Goal: Transaction & Acquisition: Purchase product/service

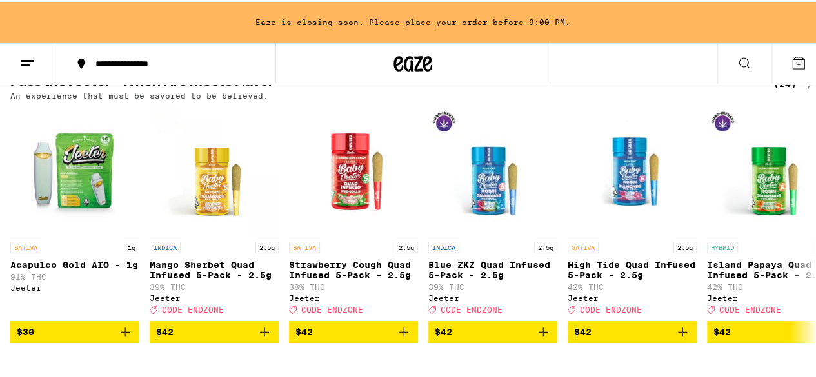
scroll to position [516, 0]
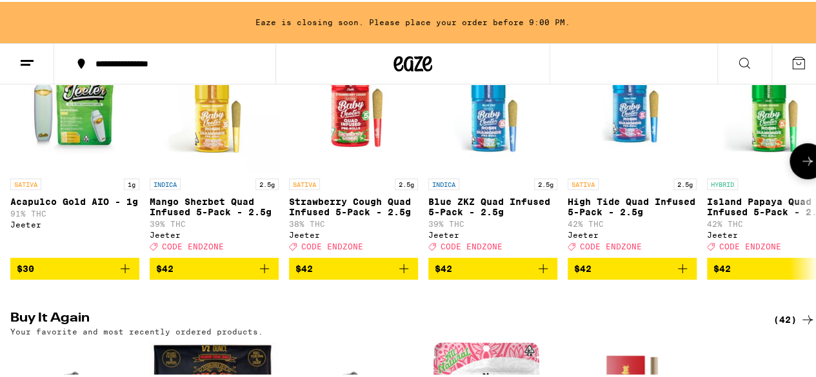
click at [789, 166] on button at bounding box center [807, 159] width 36 height 36
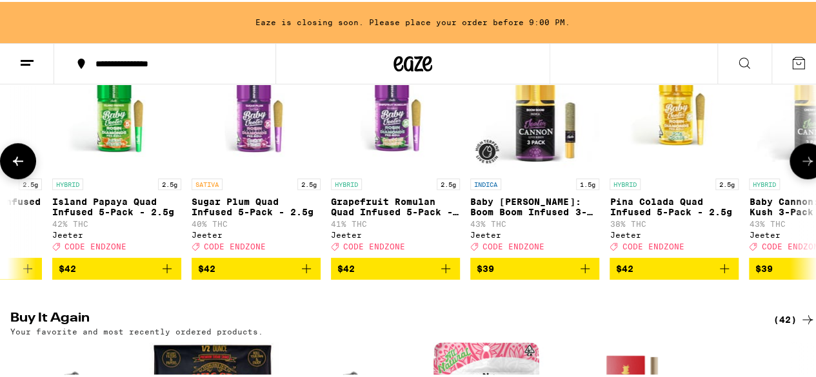
click at [789, 168] on button at bounding box center [807, 159] width 36 height 36
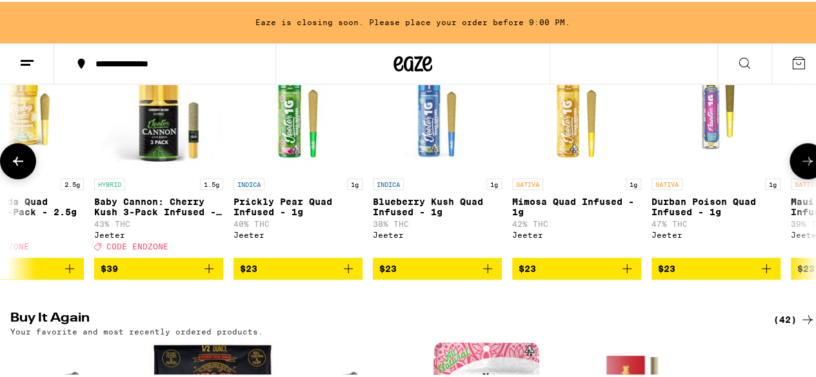
click at [789, 168] on button at bounding box center [807, 159] width 36 height 36
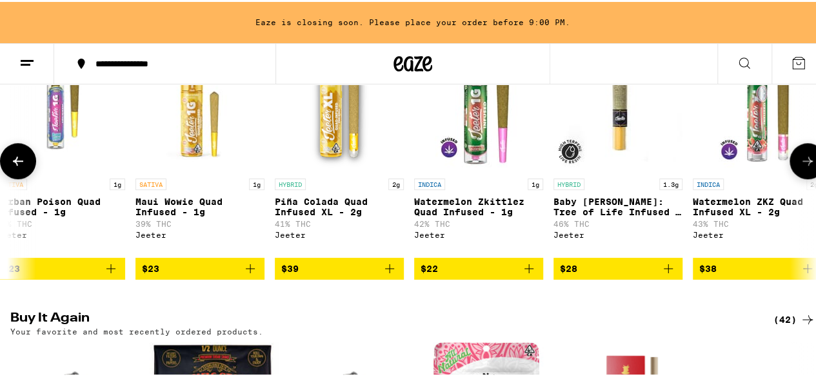
click at [789, 168] on button at bounding box center [807, 159] width 36 height 36
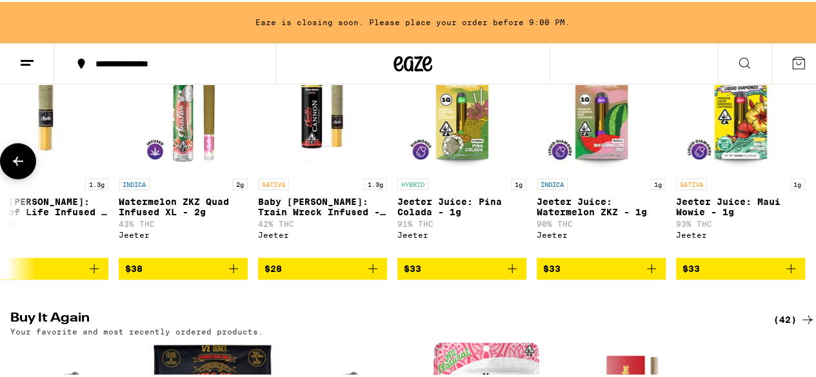
scroll to position [0, 2548]
click at [789, 168] on div at bounding box center [807, 159] width 36 height 36
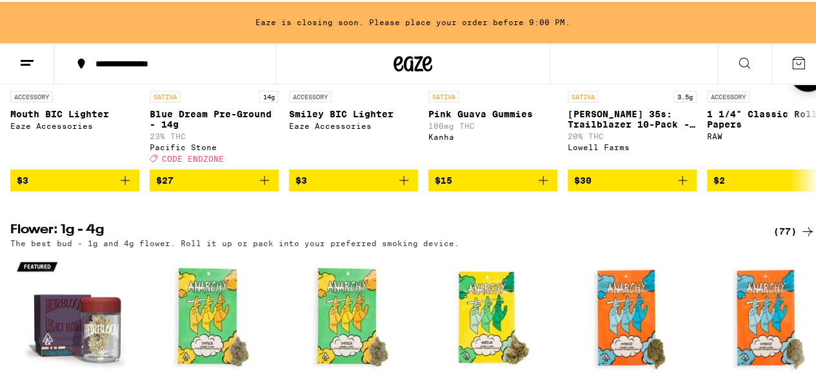
scroll to position [838, 0]
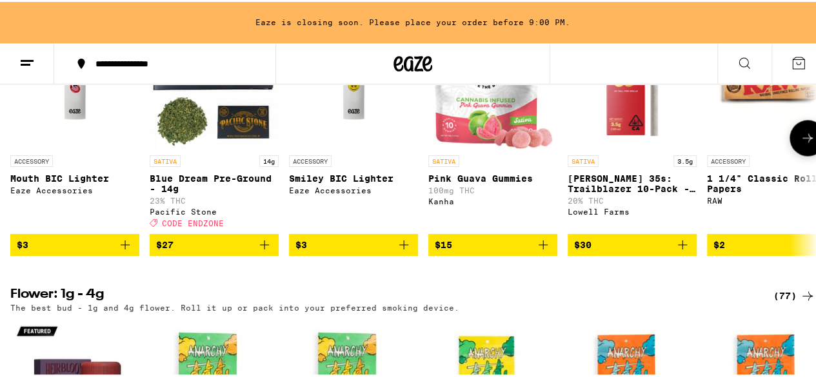
click at [266, 251] on icon "Add to bag" at bounding box center [264, 242] width 15 height 15
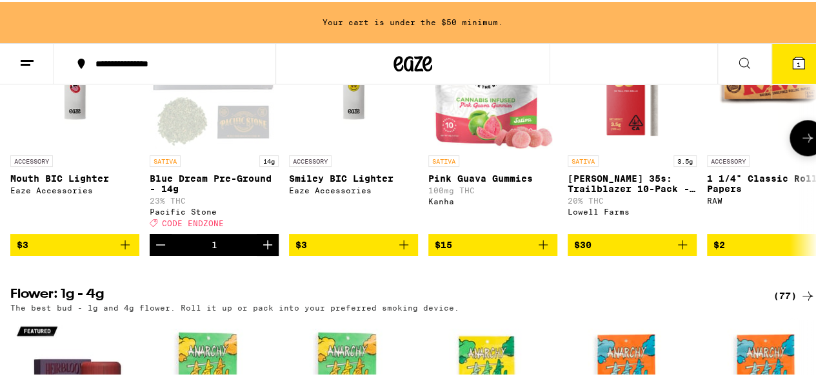
click at [125, 251] on icon "Add to bag" at bounding box center [124, 242] width 15 height 15
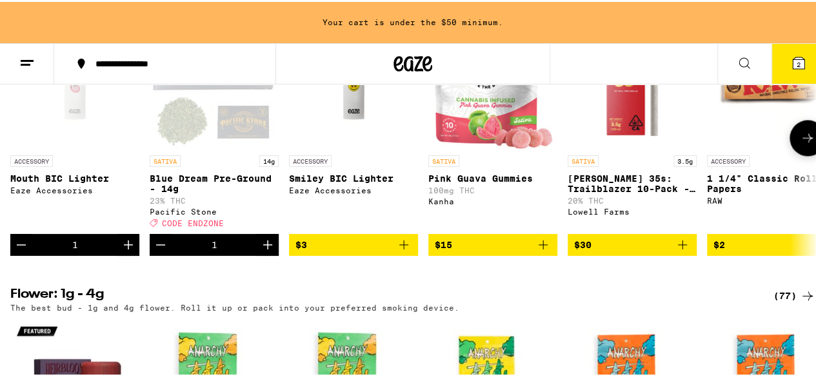
click at [805, 154] on button at bounding box center [807, 136] width 36 height 36
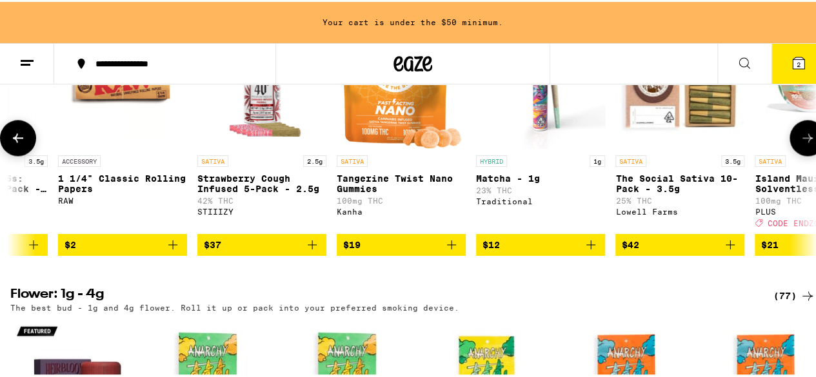
scroll to position [0, 654]
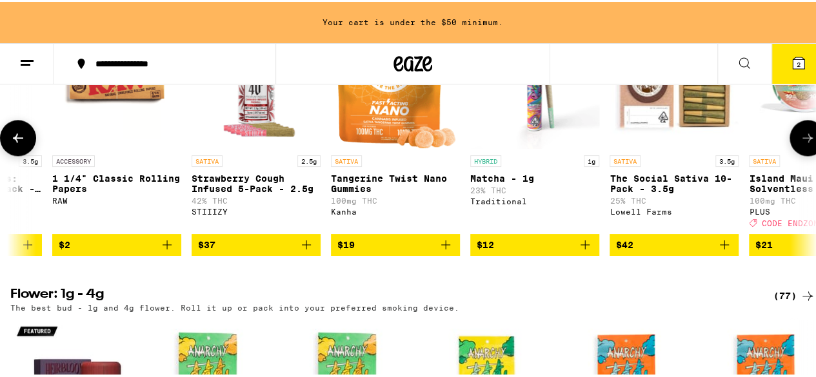
click at [313, 254] on button "$37" at bounding box center [255, 243] width 129 height 22
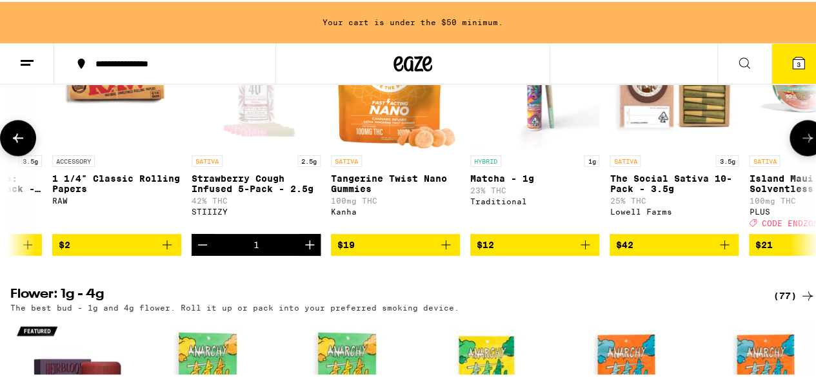
click at [726, 248] on icon "Add to bag" at bounding box center [724, 243] width 9 height 9
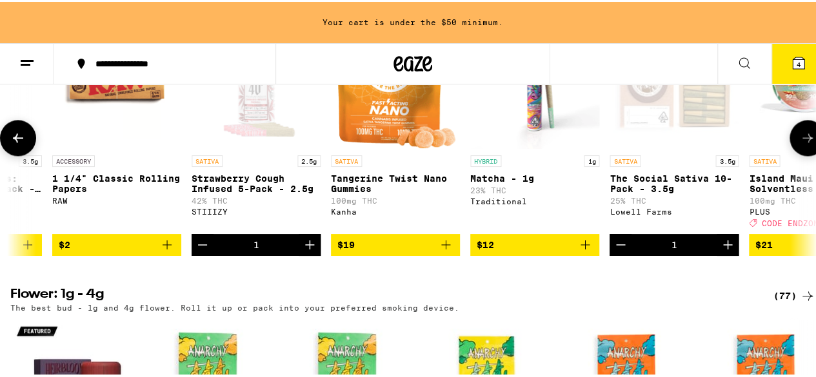
click at [789, 154] on button at bounding box center [807, 136] width 36 height 36
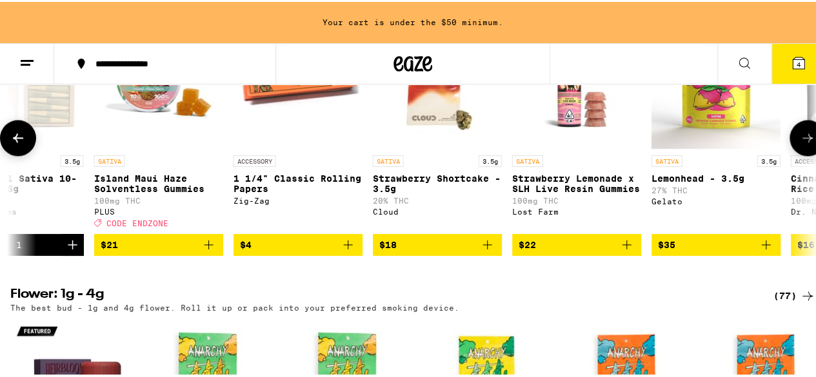
click at [789, 154] on button at bounding box center [807, 136] width 36 height 36
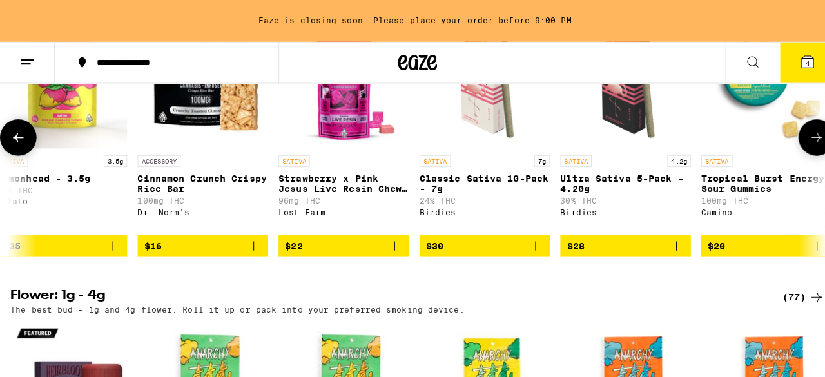
scroll to position [0, 1964]
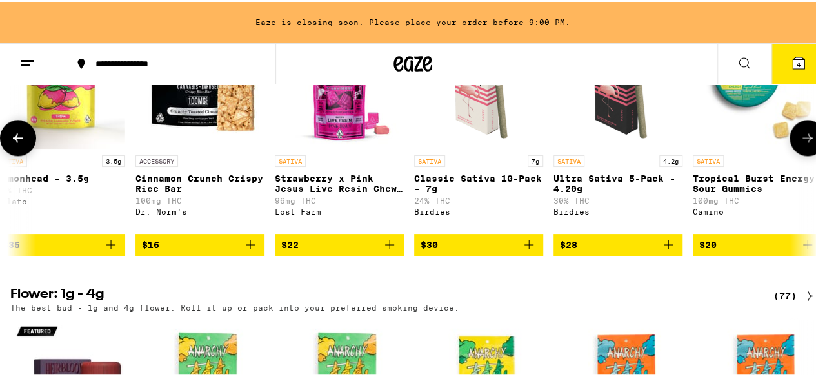
click at [527, 251] on icon "Add to bag" at bounding box center [528, 242] width 15 height 15
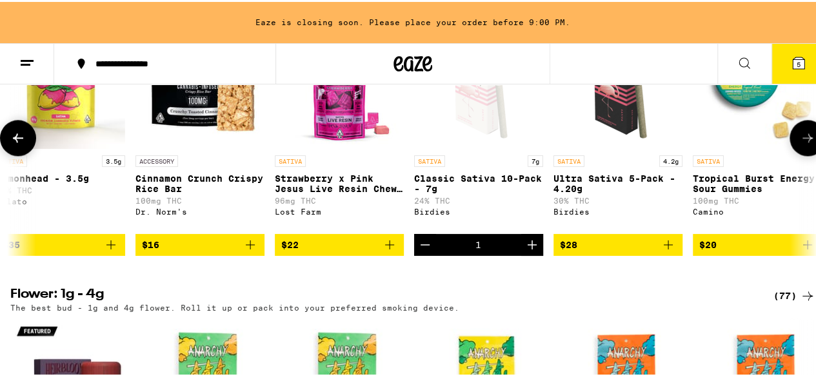
click at [388, 251] on icon "Add to bag" at bounding box center [389, 242] width 15 height 15
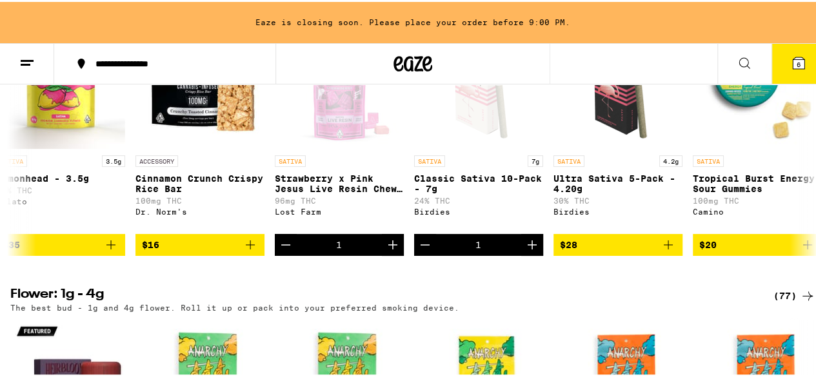
click at [792, 63] on icon at bounding box center [798, 61] width 12 height 12
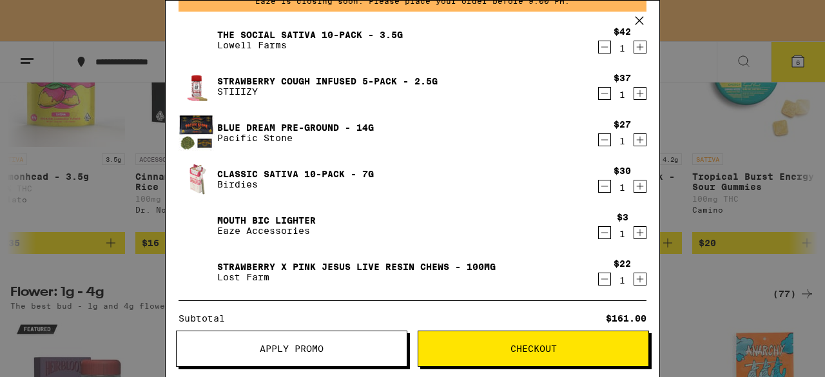
scroll to position [64, 0]
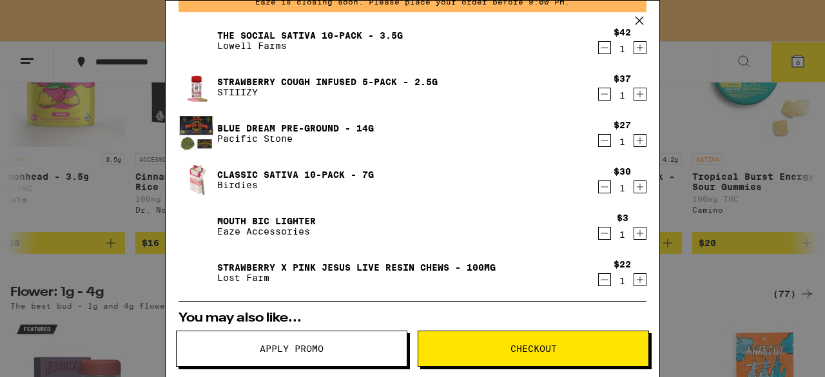
click at [495, 337] on button "Checkout" at bounding box center [533, 349] width 231 height 36
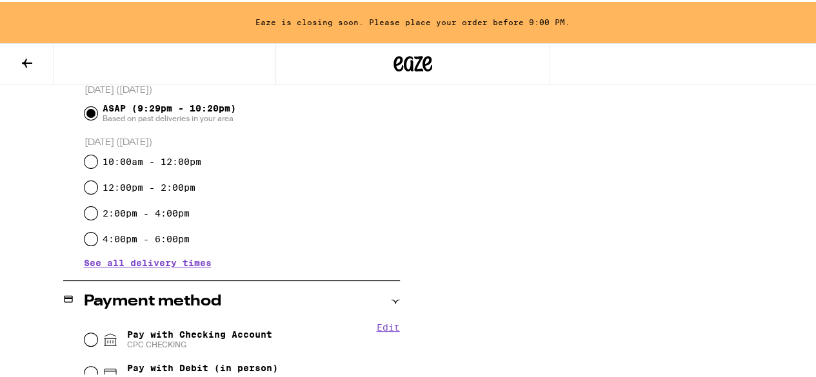
scroll to position [348, 0]
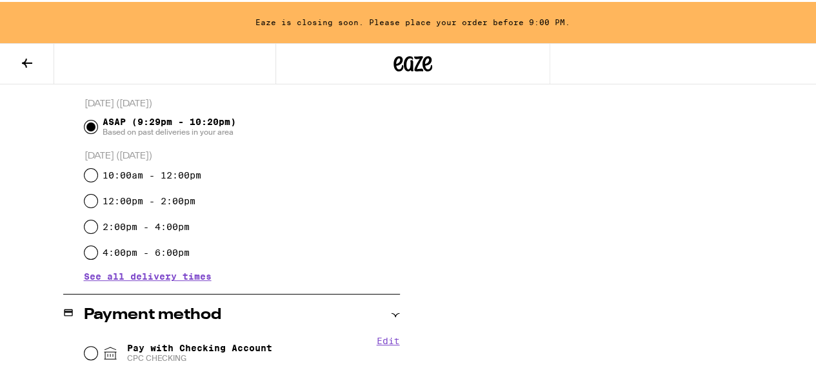
click at [21, 55] on icon at bounding box center [26, 61] width 15 height 15
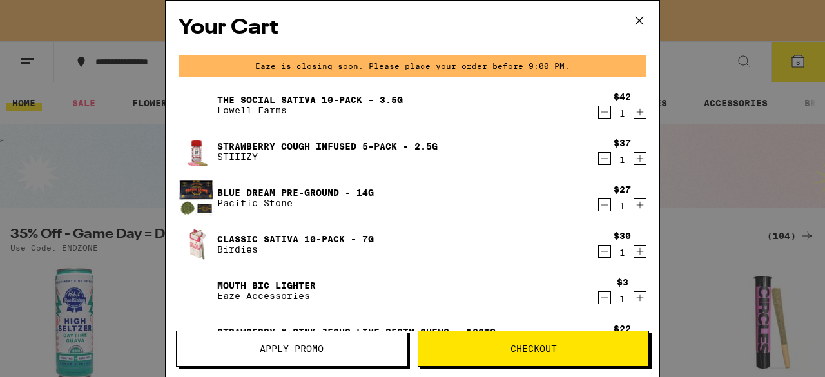
scroll to position [207, 0]
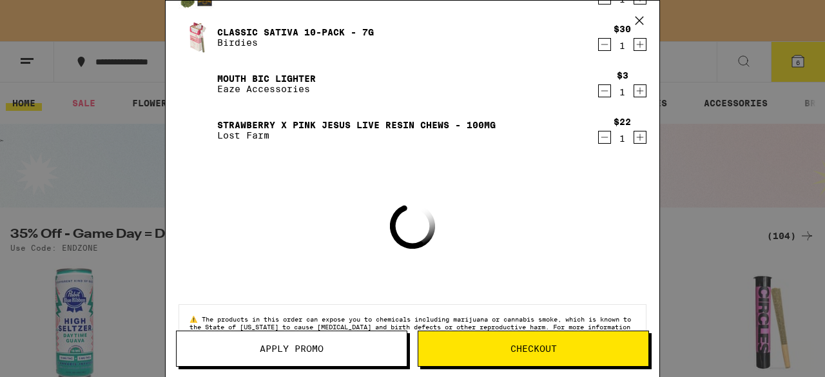
click at [348, 344] on span "Apply Promo" at bounding box center [292, 348] width 230 height 9
click at [319, 353] on span "Apply Promo" at bounding box center [292, 348] width 64 height 9
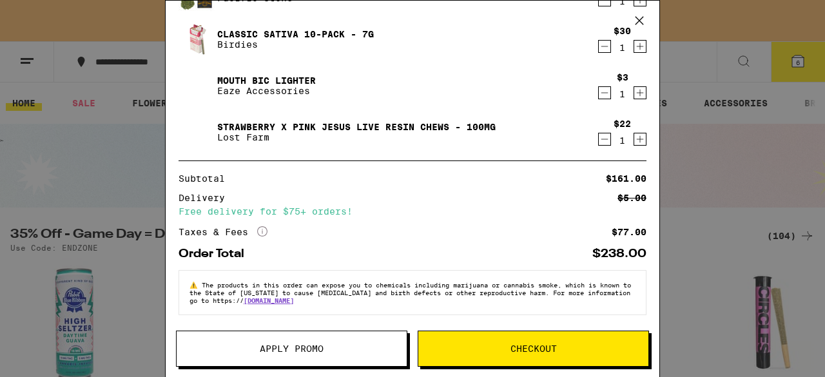
click at [268, 345] on span "Apply Promo" at bounding box center [292, 348] width 64 height 9
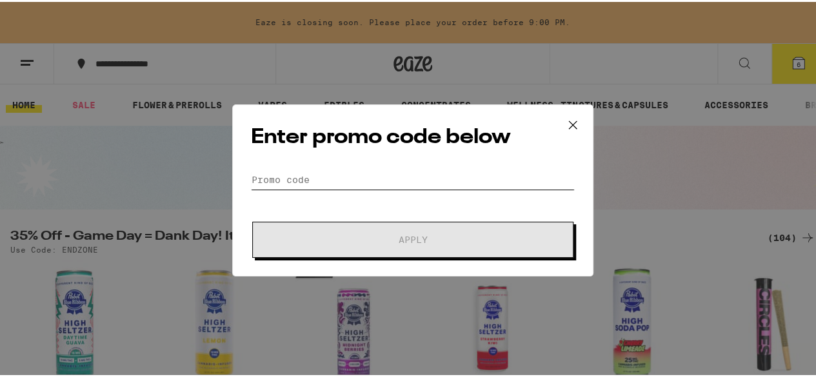
click at [322, 186] on input "Promo Code" at bounding box center [413, 177] width 324 height 19
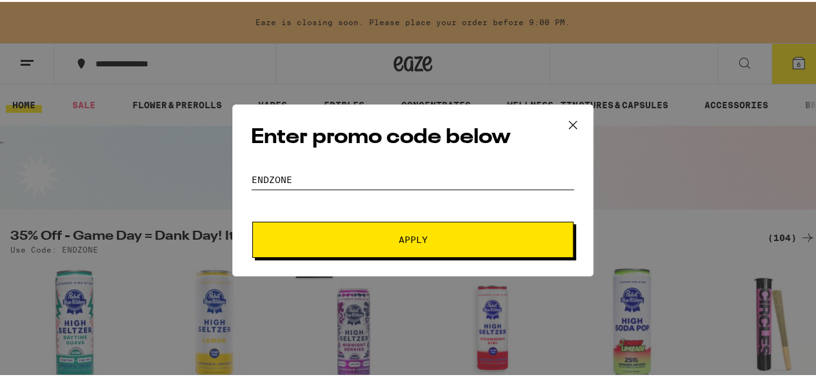
type input "endzone"
click at [312, 233] on span "Apply" at bounding box center [413, 237] width 232 height 9
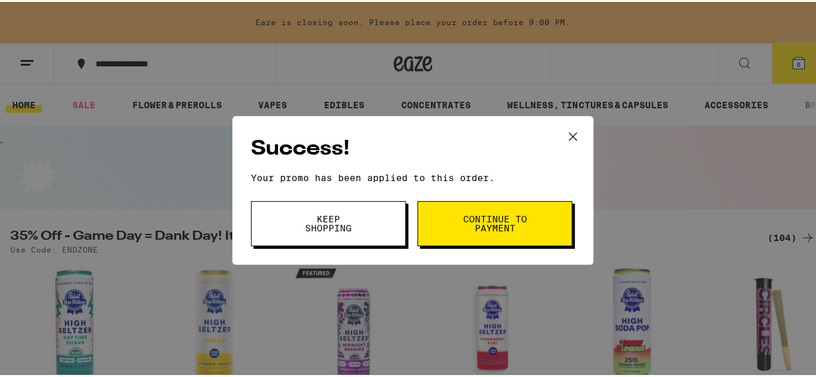
click at [520, 240] on button "Continue to payment" at bounding box center [494, 221] width 155 height 45
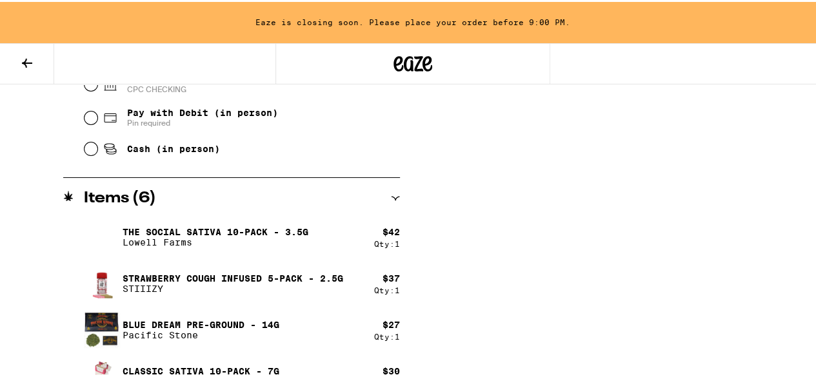
scroll to position [580, 0]
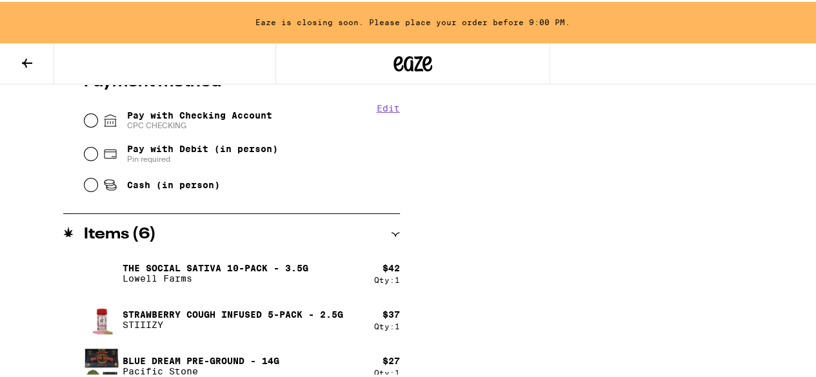
click at [88, 128] on div "Pay with Checking Account CPC CHECKING" at bounding box center [241, 119] width 315 height 34
click at [89, 121] on input "Pay with Checking Account CPC CHECKING" at bounding box center [90, 118] width 13 height 13
radio input "true"
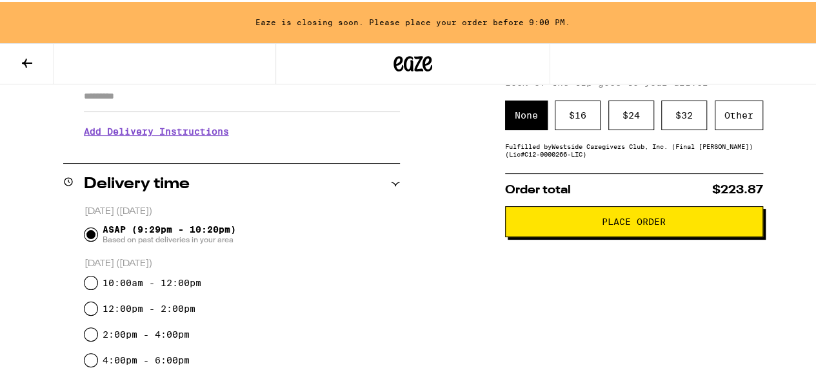
scroll to position [196, 0]
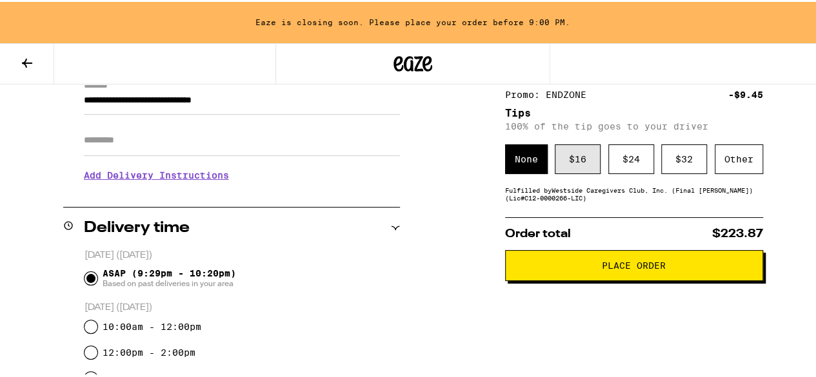
click at [560, 153] on div "$ 16" at bounding box center [578, 157] width 46 height 30
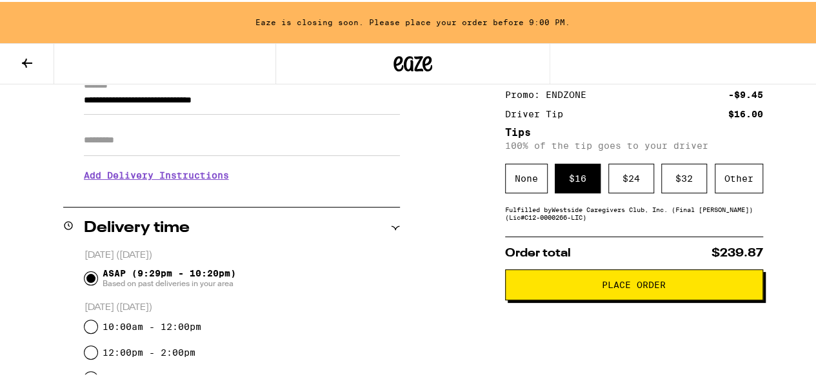
click at [586, 288] on span "Place Order" at bounding box center [634, 283] width 236 height 9
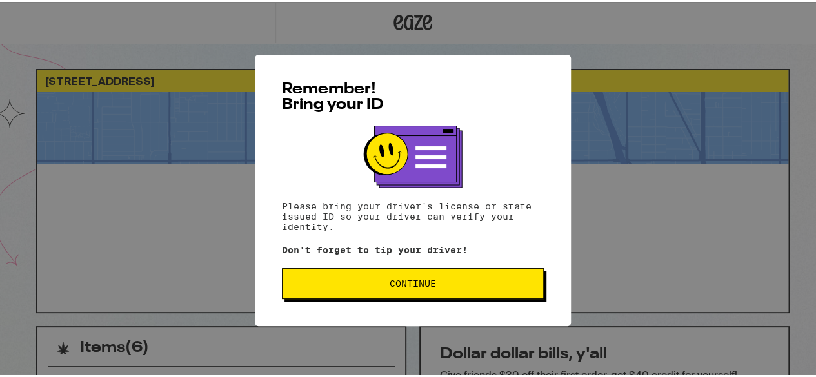
click at [480, 275] on button "Continue" at bounding box center [413, 281] width 262 height 31
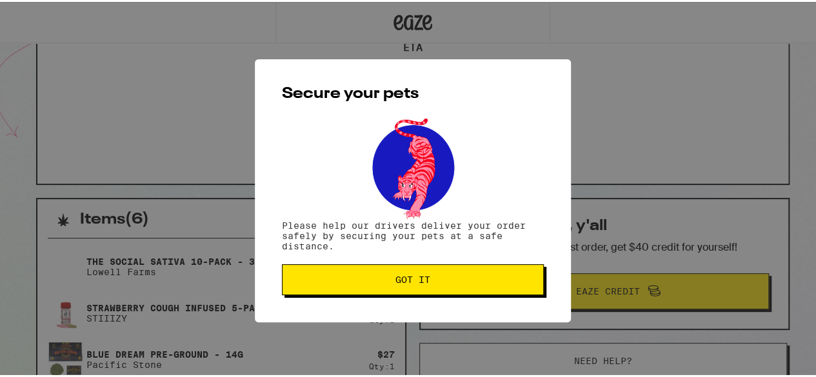
scroll to position [322, 0]
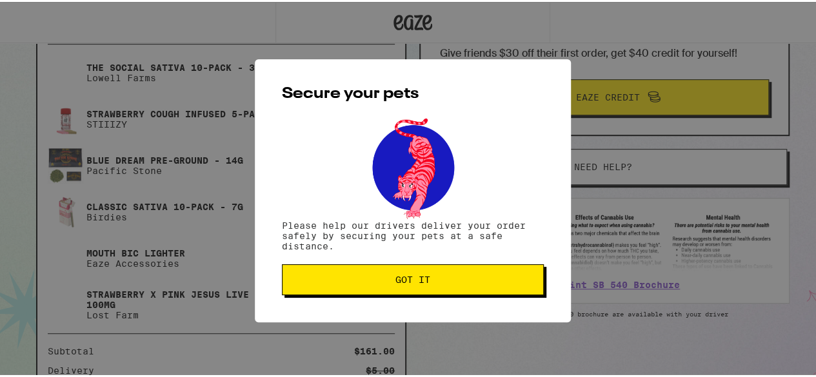
click at [480, 274] on button "Got it" at bounding box center [413, 277] width 262 height 31
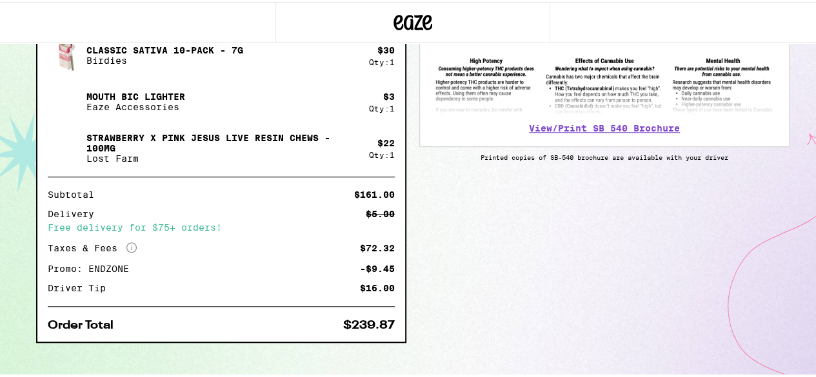
scroll to position [495, 0]
